Goal: Transaction & Acquisition: Book appointment/travel/reservation

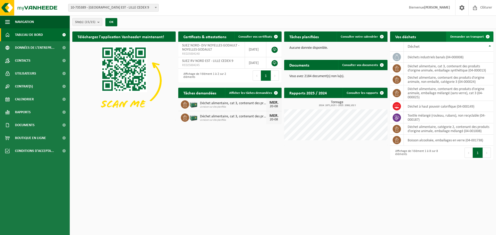
click at [476, 37] on span "Demander un transport" at bounding box center [467, 36] width 34 height 3
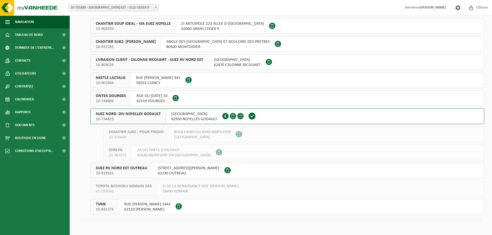
scroll to position [105, 0]
click at [145, 118] on span "10-734819" at bounding box center [128, 118] width 65 height 5
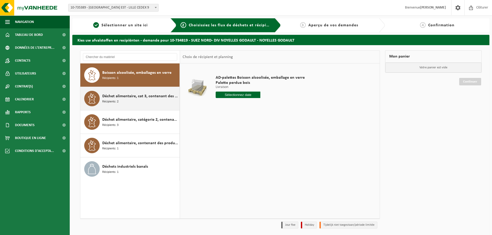
click at [136, 96] on span "Déchet alimentaire, cat 3, contenant des produits d'origine animale, emballage …" at bounding box center [140, 96] width 76 height 6
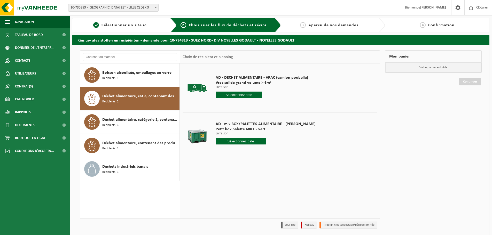
click at [240, 141] on input "text" at bounding box center [241, 141] width 50 height 6
click at [241, 196] on div "20" at bounding box center [238, 195] width 9 height 8
type input "à partir de 2025-08-20"
type input "2025-08-20"
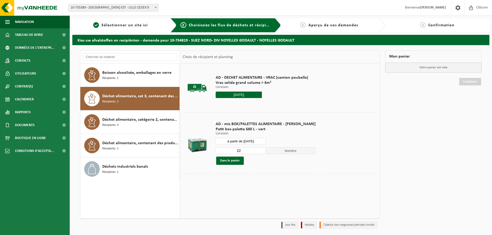
drag, startPoint x: 233, startPoint y: 152, endPoint x: 215, endPoint y: 154, distance: 18.3
click at [215, 154] on div "AD - mix BOX/PALETTES ALIMENTAIRE - BILLY Petit box palette 680 L - vert Livrai…" at bounding box center [265, 143] width 105 height 54
type input "1"
click at [225, 163] on button "Dans le panier" at bounding box center [230, 161] width 28 height 8
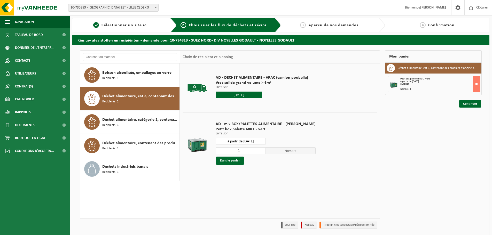
click at [463, 110] on div "Mon panier Déchet alimentaire, cat 3, contenant des produits d'origine animale,…" at bounding box center [433, 140] width 102 height 181
click at [465, 106] on link "Continuer" at bounding box center [470, 103] width 22 height 7
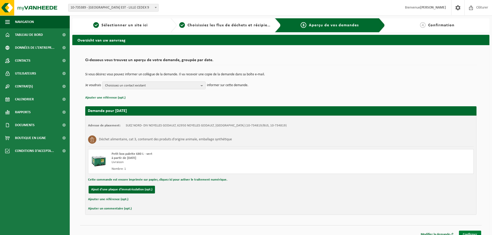
click at [468, 231] on link "Confirmer" at bounding box center [470, 234] width 22 height 7
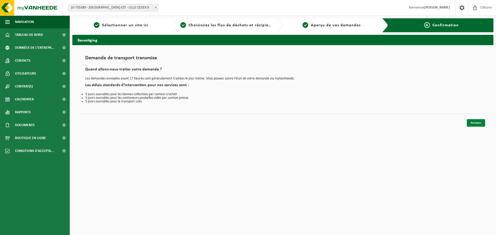
click at [478, 123] on link "Fermer" at bounding box center [475, 122] width 18 height 7
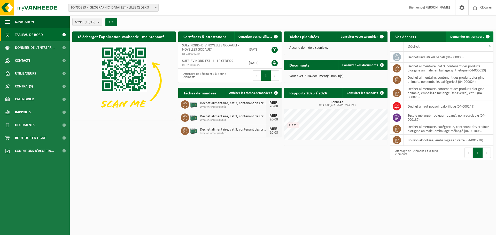
click at [465, 40] on link "Demander un transport" at bounding box center [469, 36] width 47 height 10
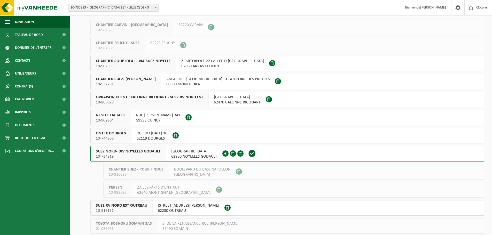
scroll to position [77, 0]
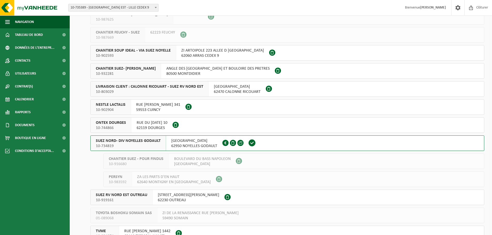
click at [146, 147] on span "10-734819" at bounding box center [128, 146] width 65 height 5
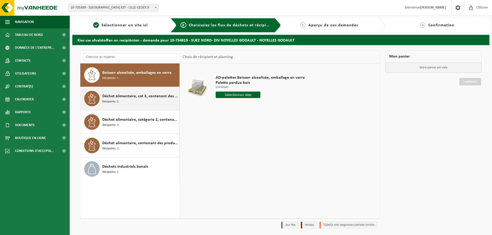
click at [148, 102] on div "Déchet alimentaire, cat 3, contenant des produits d'origine animale, emballage …" at bounding box center [140, 98] width 76 height 15
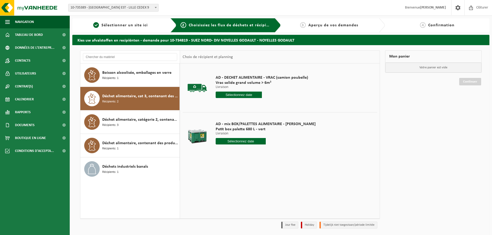
click at [242, 142] on input "text" at bounding box center [241, 141] width 50 height 6
click at [238, 193] on div "20" at bounding box center [238, 195] width 9 height 8
type input "à partir de 2025-08-20"
type input "2025-08-20"
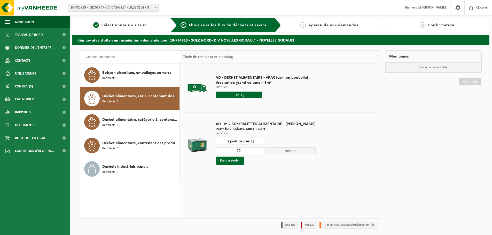
drag, startPoint x: 242, startPoint y: 151, endPoint x: 228, endPoint y: 151, distance: 13.9
click at [228, 151] on input "22" at bounding box center [241, 150] width 50 height 7
type input "1"
click at [231, 163] on button "Dans le panier" at bounding box center [230, 161] width 28 height 8
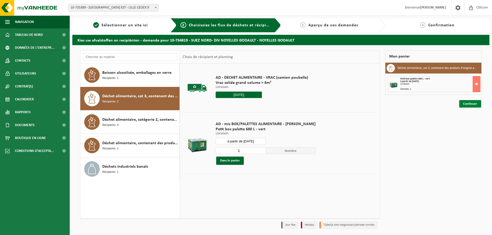
click at [463, 103] on link "Continuer" at bounding box center [470, 103] width 22 height 7
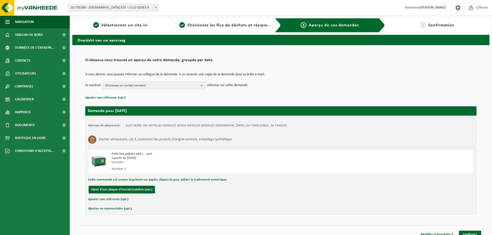
click at [473, 231] on div "Modifier la demande Confirmer" at bounding box center [280, 227] width 401 height 5
click at [472, 234] on link "Confirmer" at bounding box center [470, 234] width 22 height 7
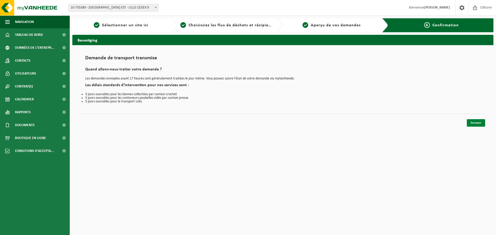
click at [475, 121] on link "Fermer" at bounding box center [475, 122] width 18 height 7
